Goal: Information Seeking & Learning: Learn about a topic

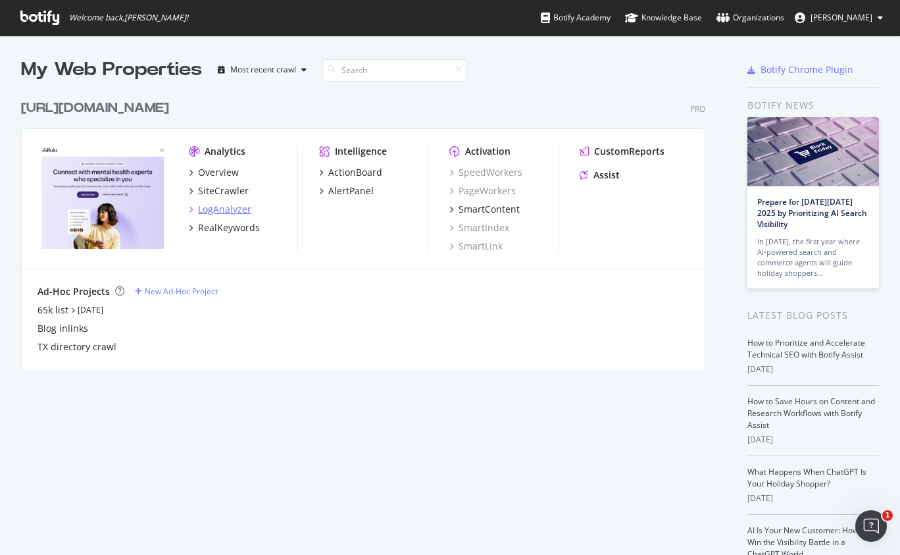
click at [230, 211] on div "LogAnalyzer" at bounding box center [224, 209] width 53 height 13
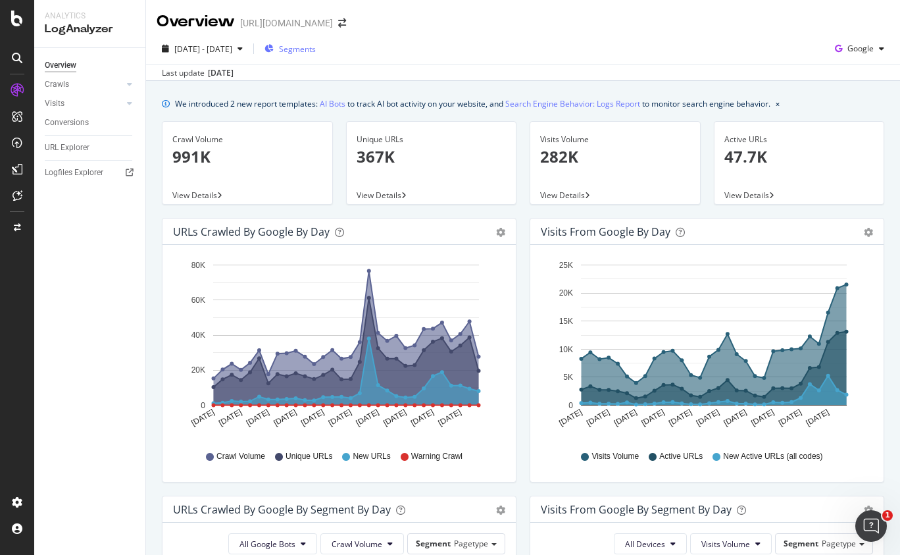
click at [316, 52] on span "Segments" at bounding box center [297, 48] width 37 height 11
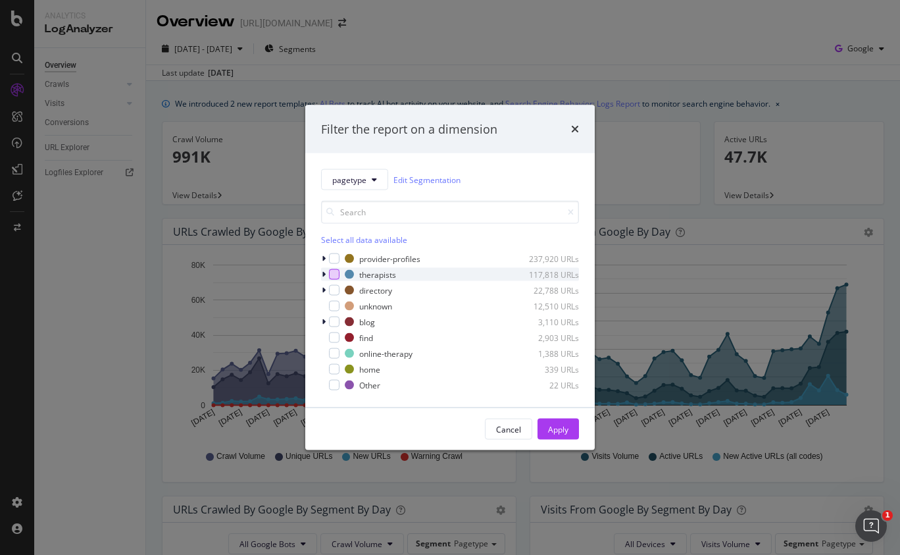
click at [338, 271] on div "modal" at bounding box center [334, 274] width 11 height 11
click at [552, 424] on div "Apply" at bounding box center [558, 428] width 20 height 11
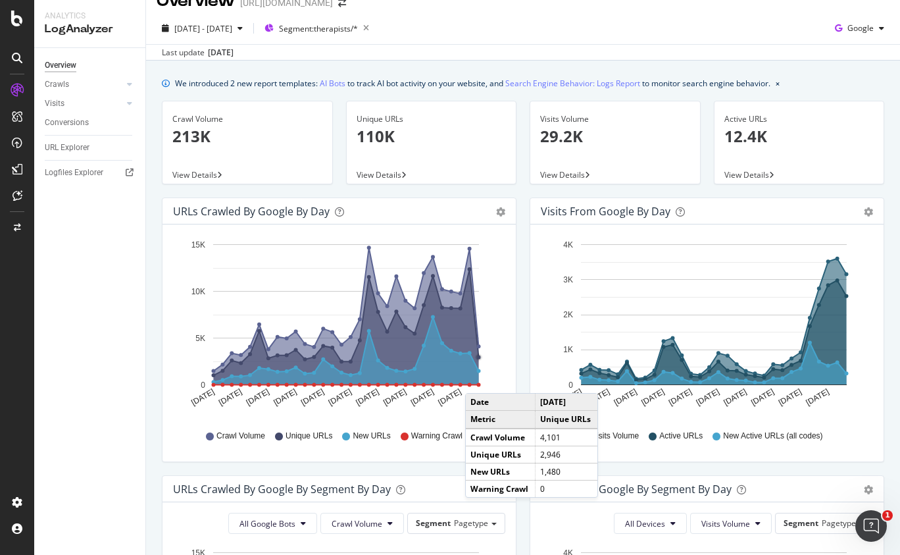
scroll to position [28, 0]
